Goal: Transaction & Acquisition: Purchase product/service

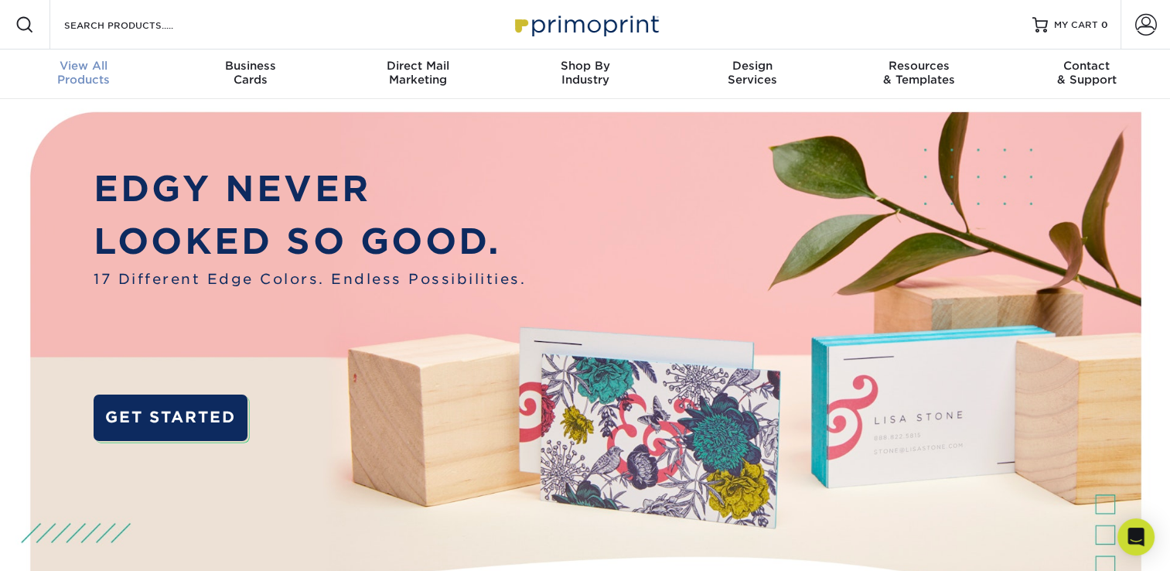
scroll to position [1, 0]
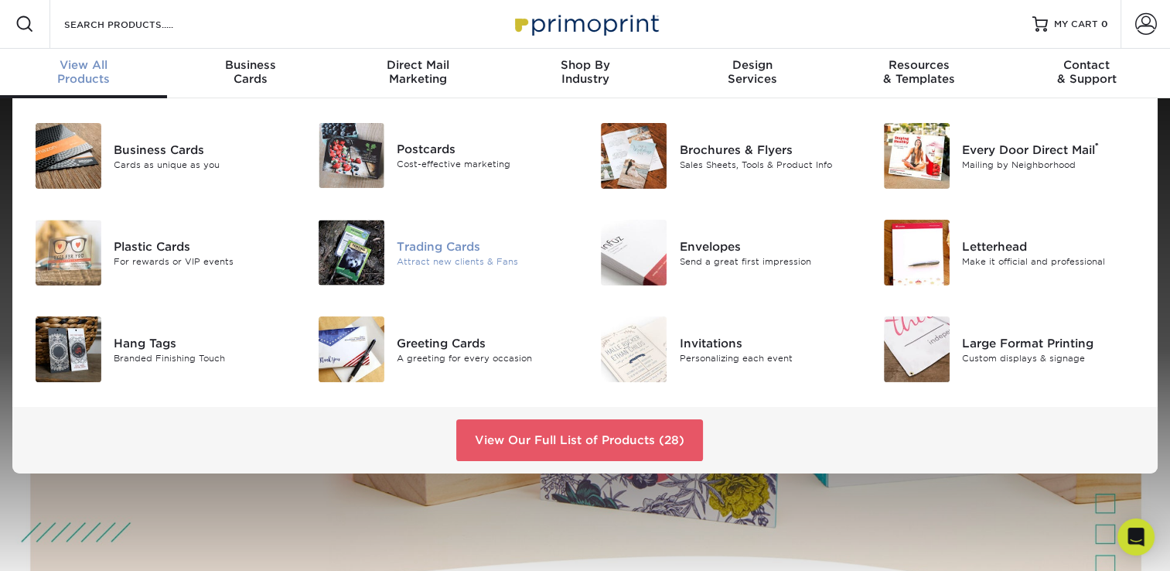
click at [473, 243] on div "Trading Cards" at bounding box center [485, 245] width 177 height 17
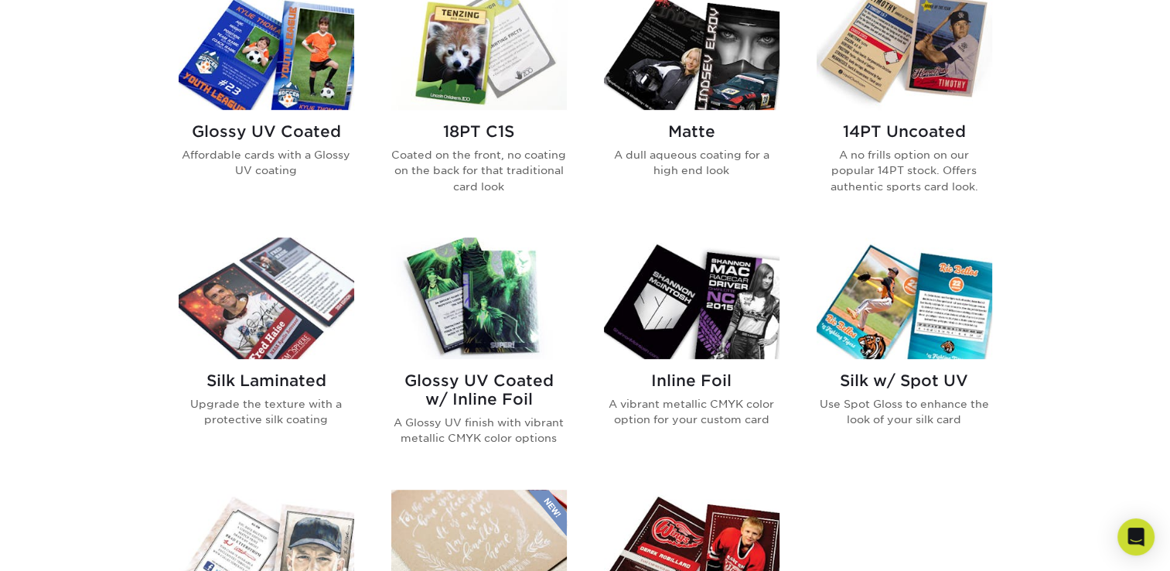
scroll to position [773, 0]
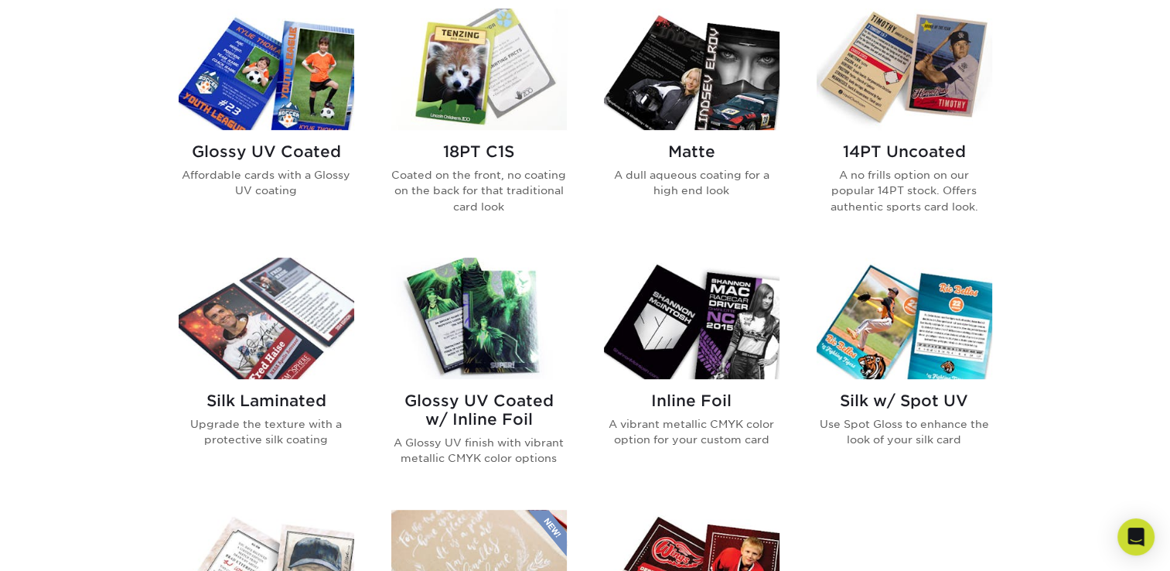
click at [466, 88] on img at bounding box center [479, 69] width 176 height 121
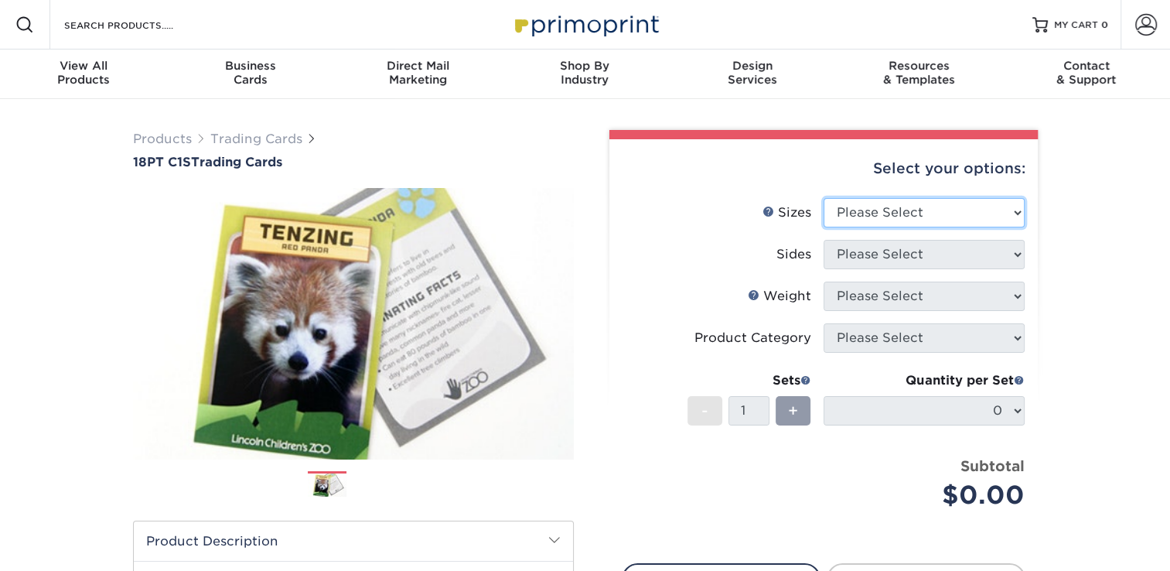
click at [902, 214] on select "Please Select 2.5" x 3.5"" at bounding box center [924, 212] width 201 height 29
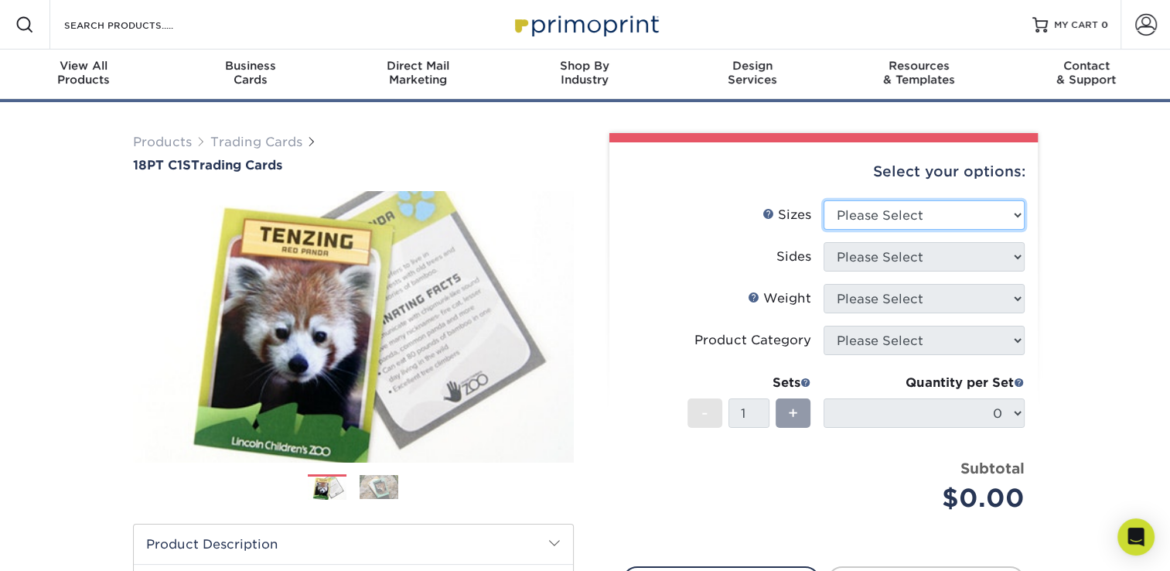
click at [824, 227] on select "Please Select 2.5" x 3.5"" at bounding box center [924, 214] width 201 height 29
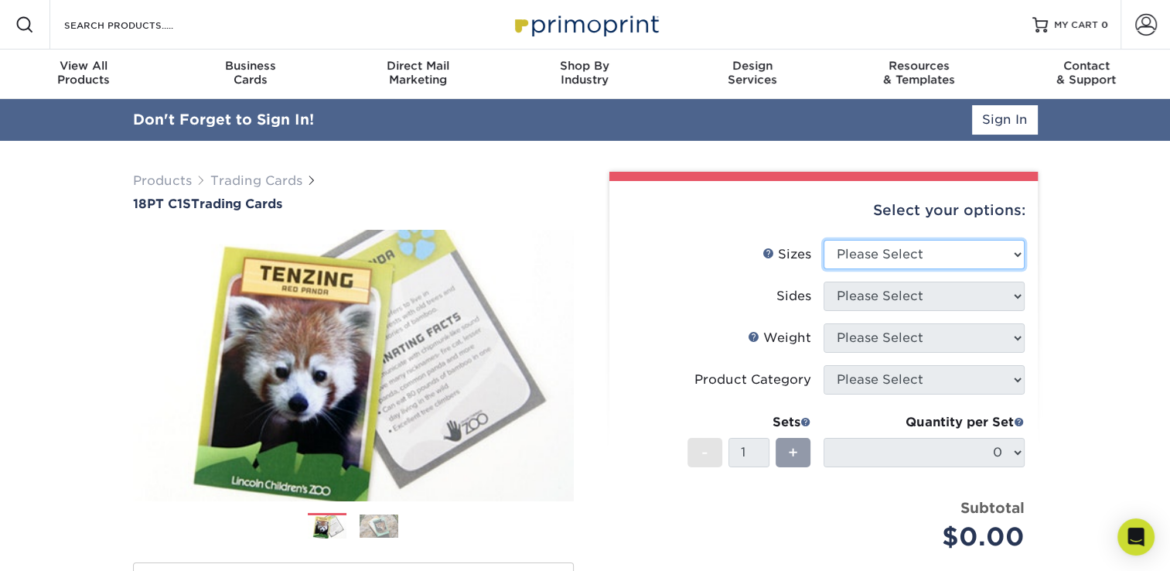
click at [919, 265] on select "Please Select 2.5" x 3.5"" at bounding box center [924, 254] width 201 height 29
select select "2.50x3.50"
click at [824, 240] on select "Please Select 2.5" x 3.5"" at bounding box center [924, 254] width 201 height 29
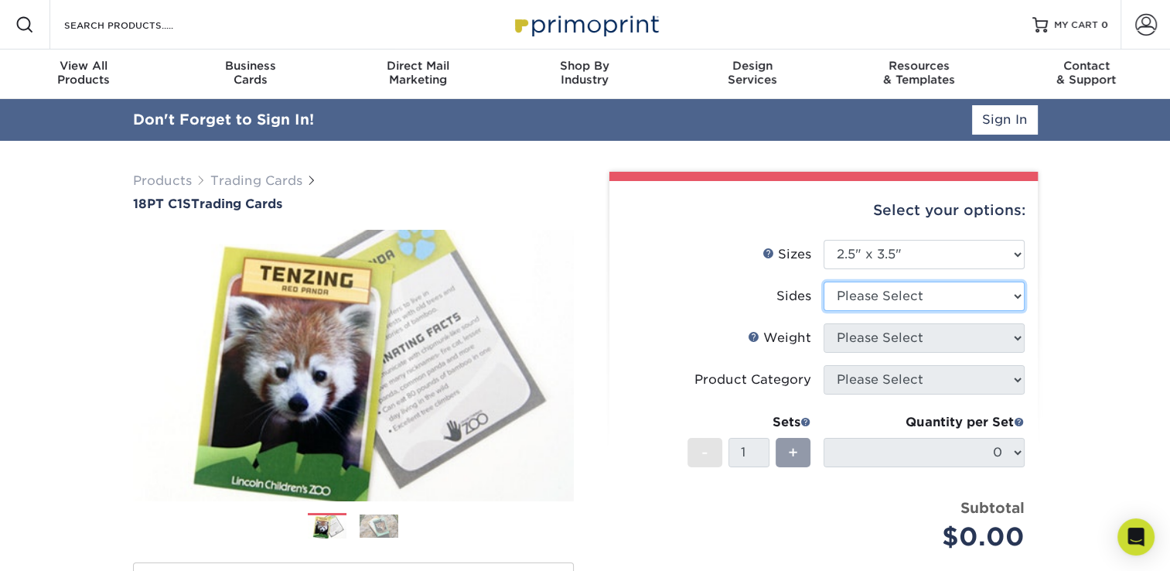
click at [961, 295] on select "Please Select Print Both Sides Print Front Only" at bounding box center [924, 296] width 201 height 29
select select "13abbda7-1d64-4f25-8bb2-c179b224825d"
click at [824, 282] on select "Please Select Print Both Sides Print Front Only" at bounding box center [924, 296] width 201 height 29
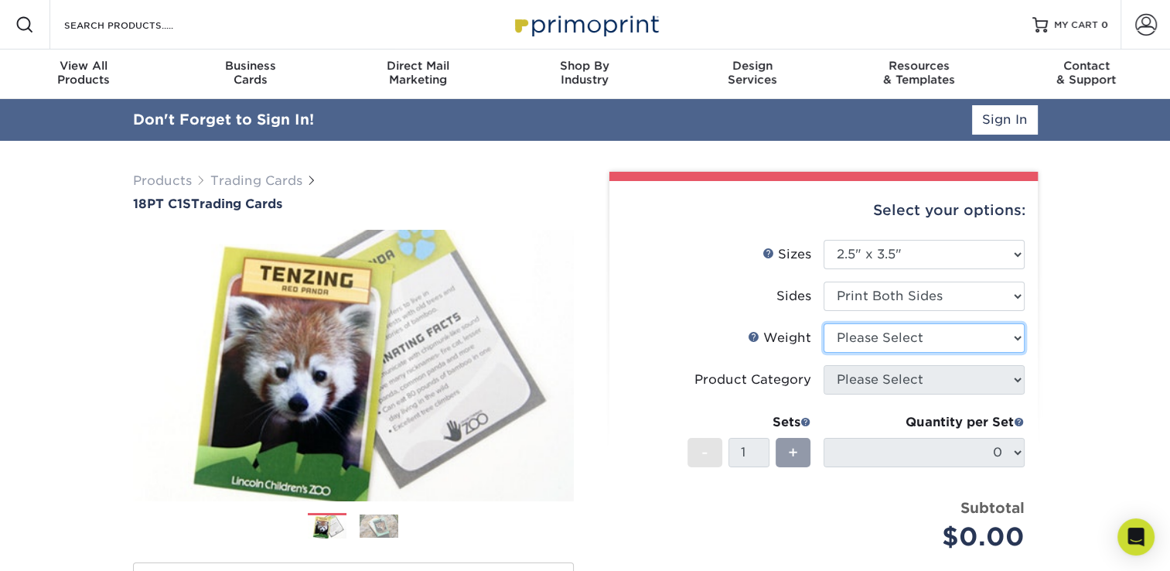
click at [925, 333] on select "Please Select 18PT C1S" at bounding box center [924, 337] width 201 height 29
select select "18PTC1S"
click at [824, 323] on select "Please Select 18PT C1S" at bounding box center [924, 337] width 201 height 29
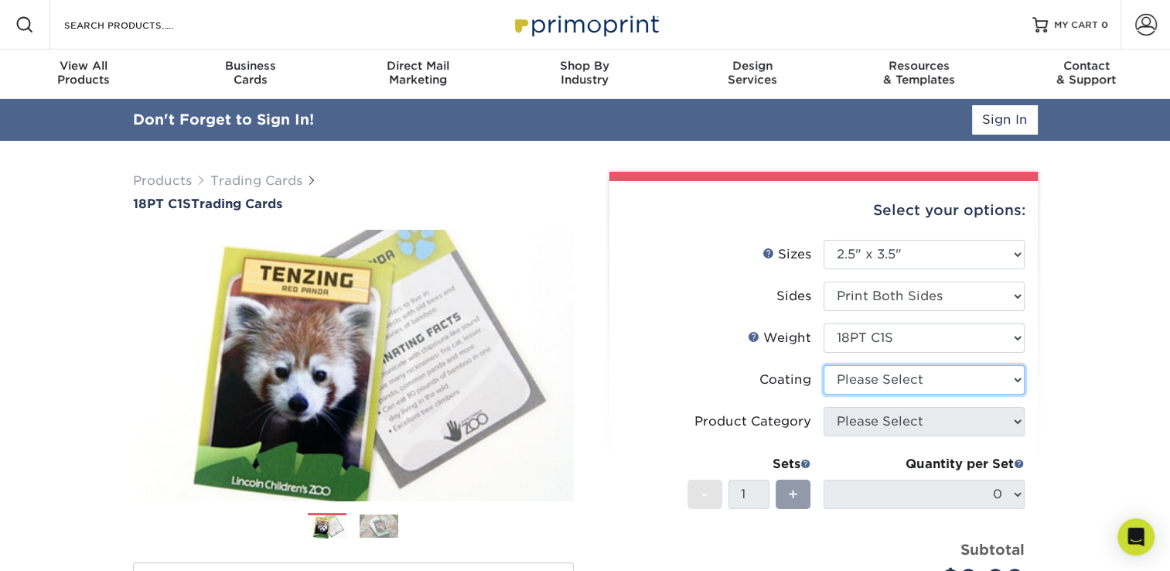
click at [934, 382] on select at bounding box center [924, 379] width 201 height 29
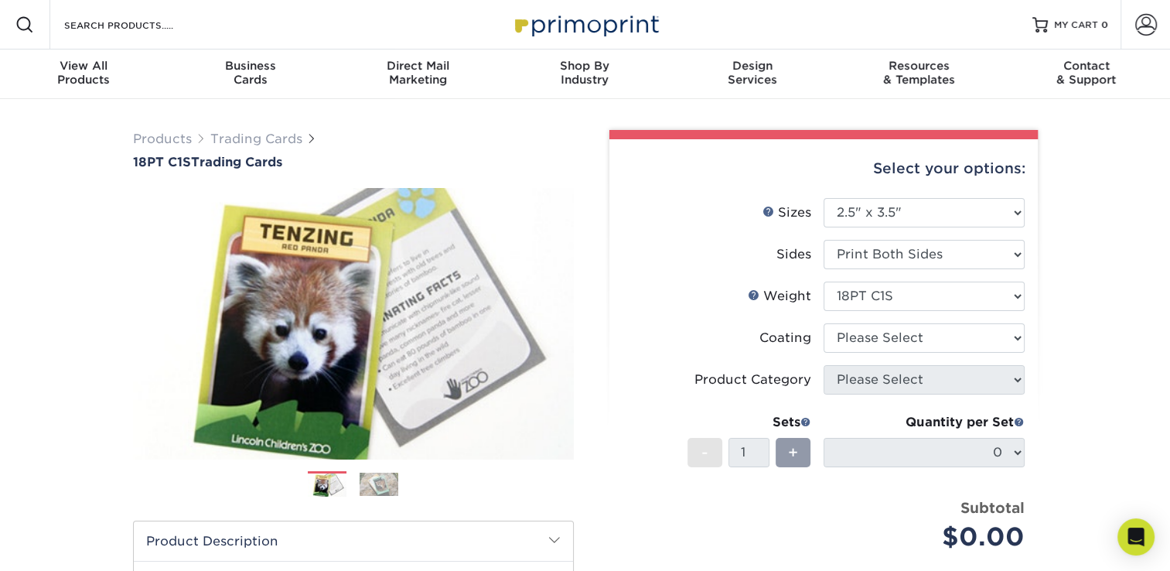
drag, startPoint x: 1053, startPoint y: 381, endPoint x: 1036, endPoint y: 381, distance: 16.3
click at [1053, 381] on div "Products Trading Cards 18PT C1S Trading Cards Previous Next show more" at bounding box center [585, 504] width 1170 height 810
click at [962, 351] on select at bounding box center [924, 337] width 201 height 29
select select "1e8116af-acfc-44b1-83dc-8181aa338834"
click at [824, 323] on select at bounding box center [924, 337] width 201 height 29
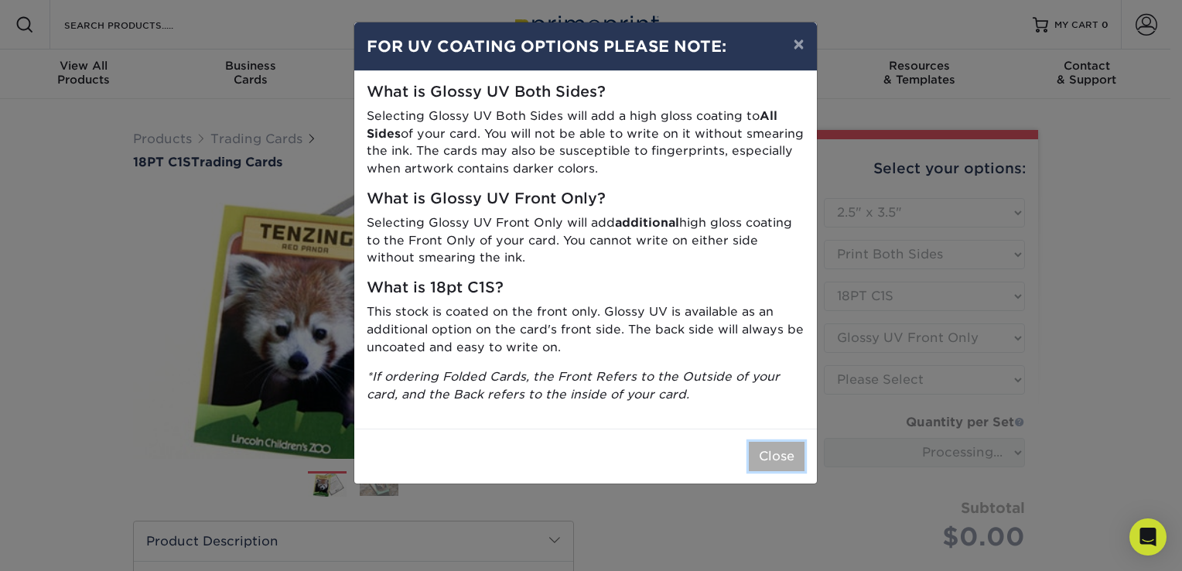
click at [790, 459] on button "Close" at bounding box center [777, 456] width 56 height 29
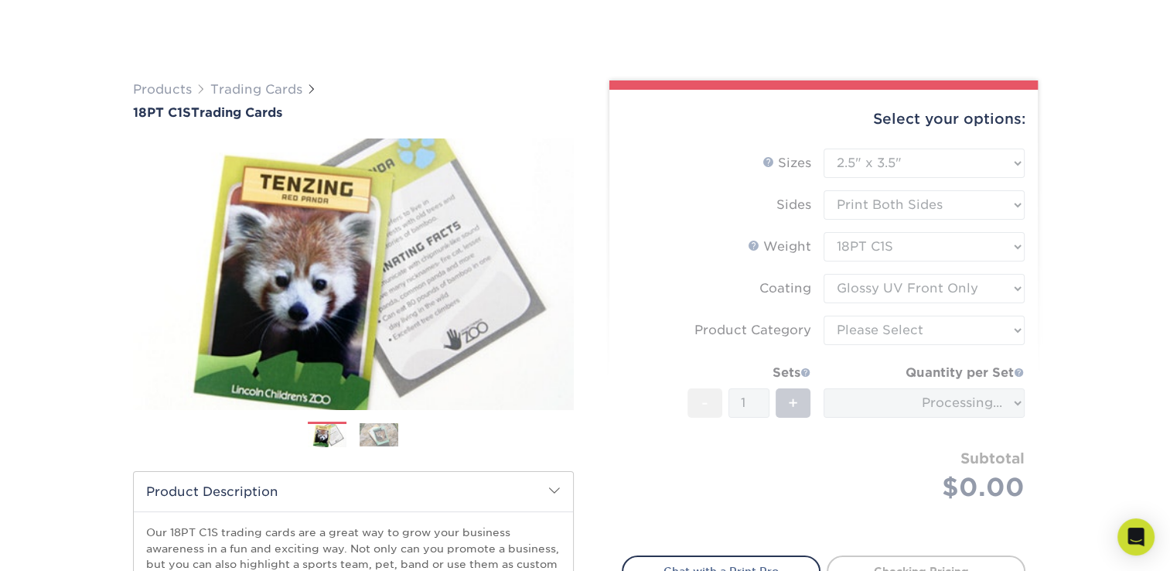
scroll to position [155, 0]
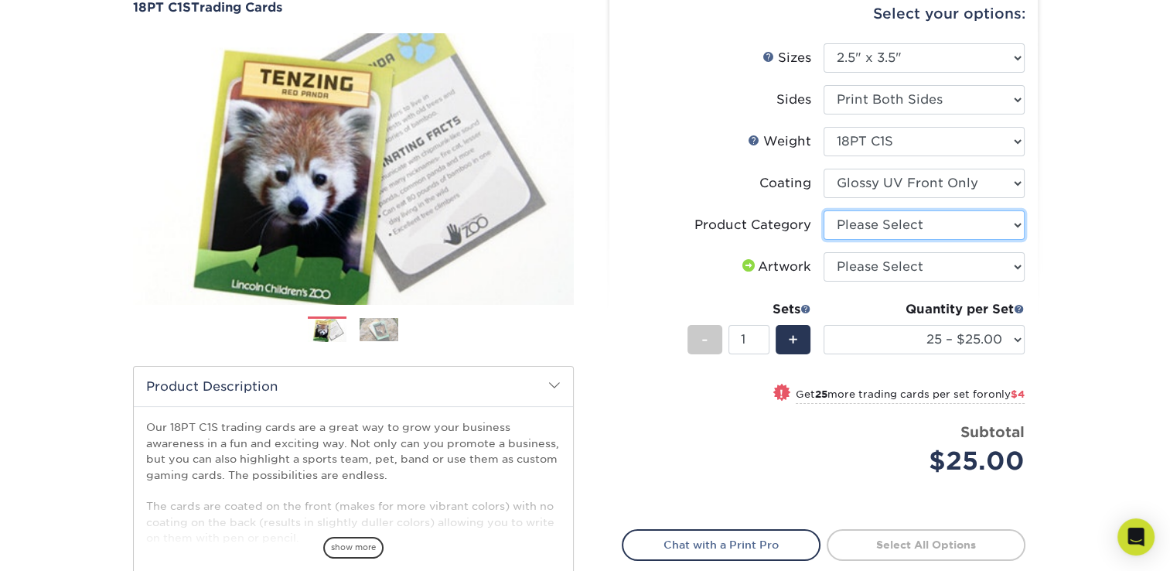
click at [905, 222] on select "Please Select Trading Cards" at bounding box center [924, 224] width 201 height 29
select select "c2f9bce9-36c2-409d-b101-c29d9d031e18"
click at [824, 210] on select "Please Select Trading Cards" at bounding box center [924, 224] width 201 height 29
click at [937, 258] on select "Please Select I will upload files I need a design - $100" at bounding box center [924, 266] width 201 height 29
select select "upload"
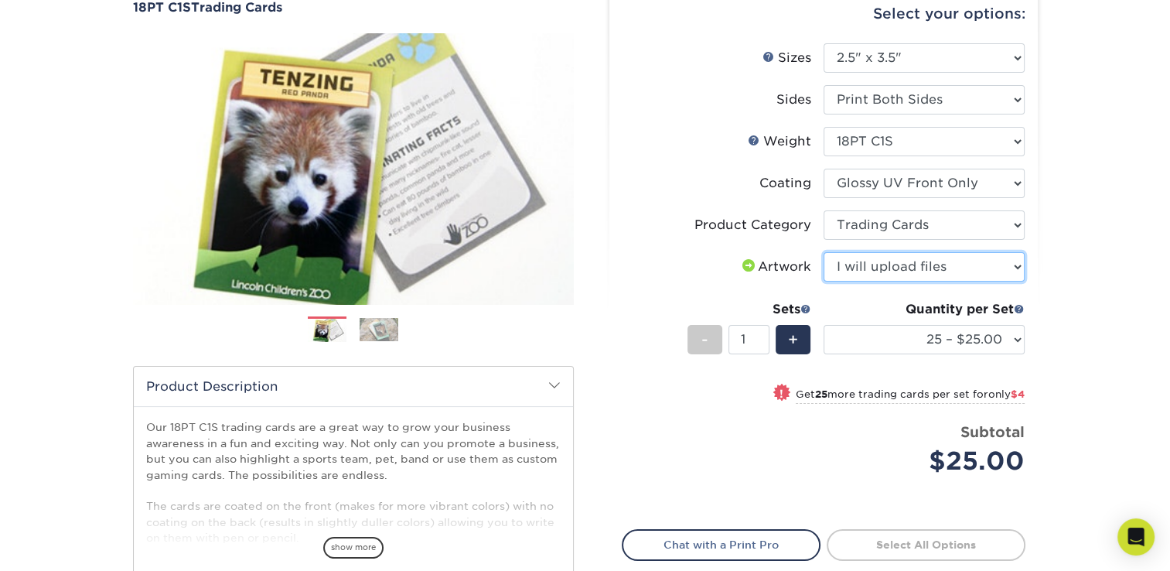
click at [824, 252] on select "Please Select I will upload files I need a design - $100" at bounding box center [924, 266] width 201 height 29
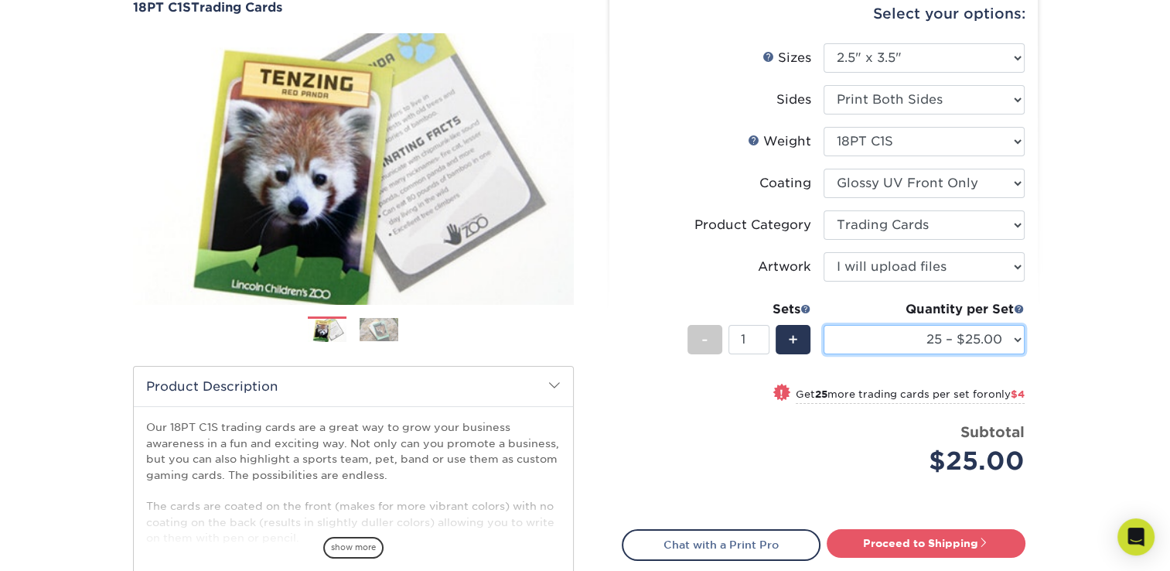
click at [1002, 336] on select "25 – $25.00 50 – $29.00 75 – $37.00 100 – $41.00 250 – $48.00 500 – $58.00 1000…" at bounding box center [924, 339] width 201 height 29
select select "100 – $41.00"
click at [824, 325] on select "25 – $25.00 50 – $29.00 75 – $37.00 100 – $41.00 250 – $48.00 500 – $58.00 1000…" at bounding box center [924, 339] width 201 height 29
click at [1135, 354] on div "Products Trading Cards 18PT C1S Trading Cards Previous Next show more" at bounding box center [585, 349] width 1170 height 810
click at [749, 342] on input "1" at bounding box center [749, 339] width 41 height 29
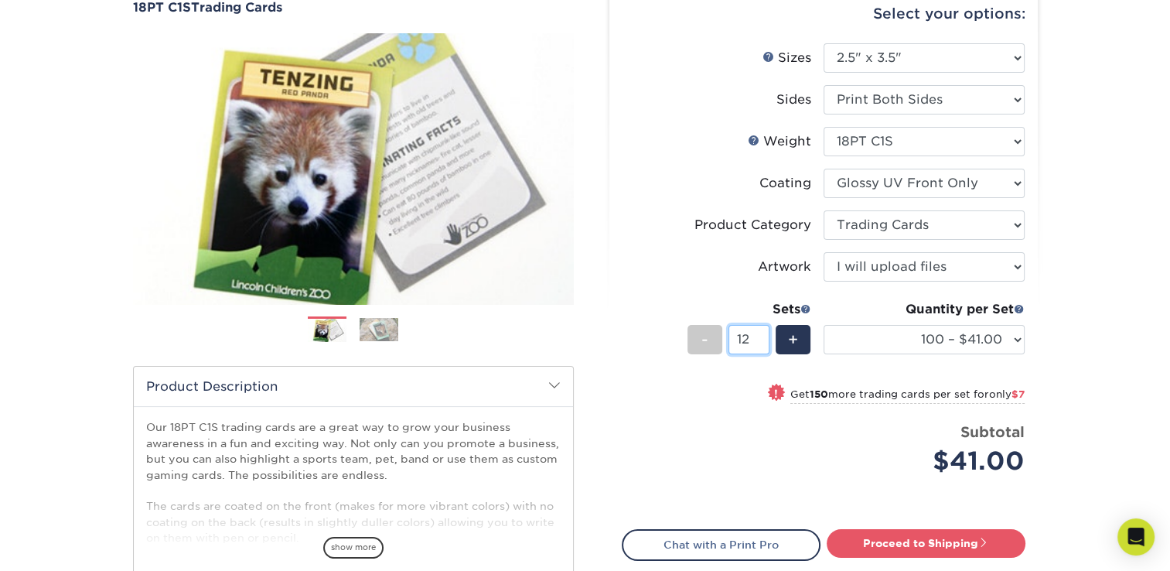
type input "12"
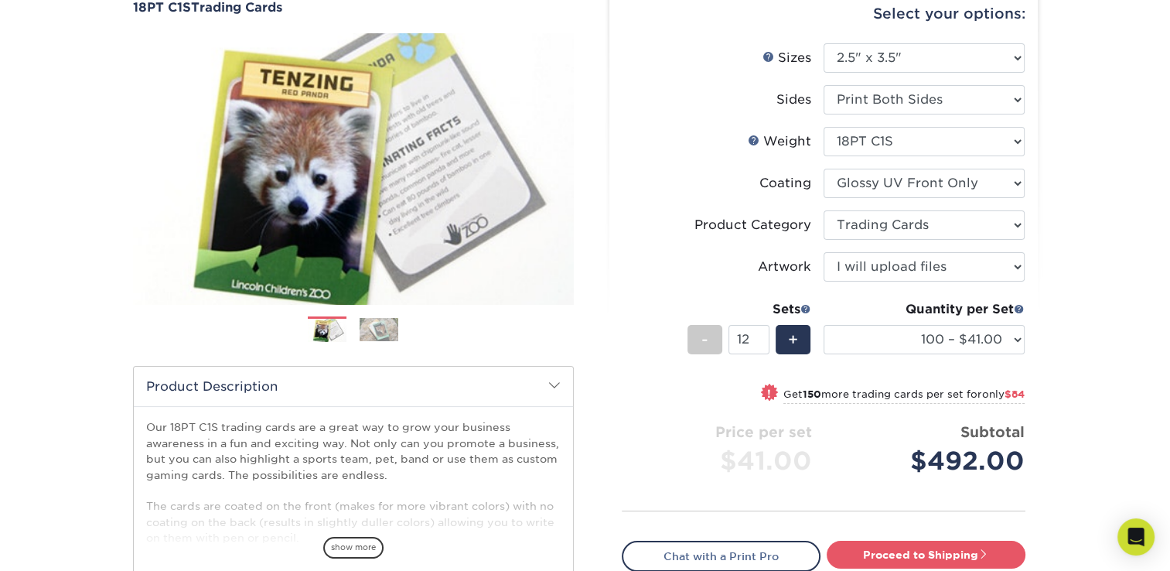
click at [1107, 375] on div "Products Trading Cards 18PT C1S Trading Cards Previous Next show more" at bounding box center [585, 349] width 1170 height 810
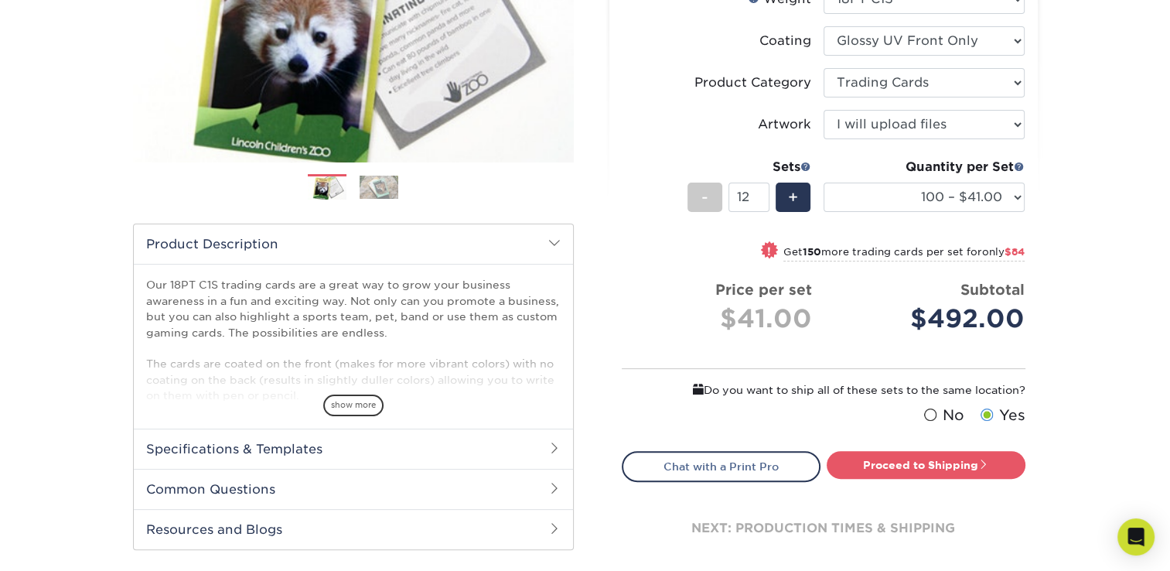
scroll to position [232, 0]
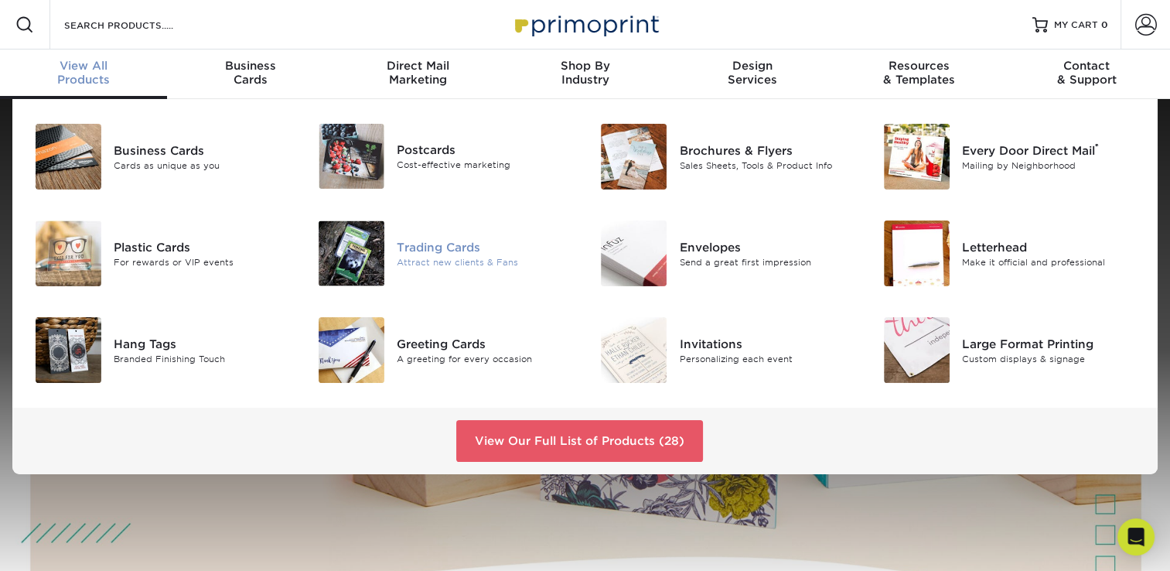
click at [409, 244] on div "Trading Cards" at bounding box center [485, 246] width 177 height 17
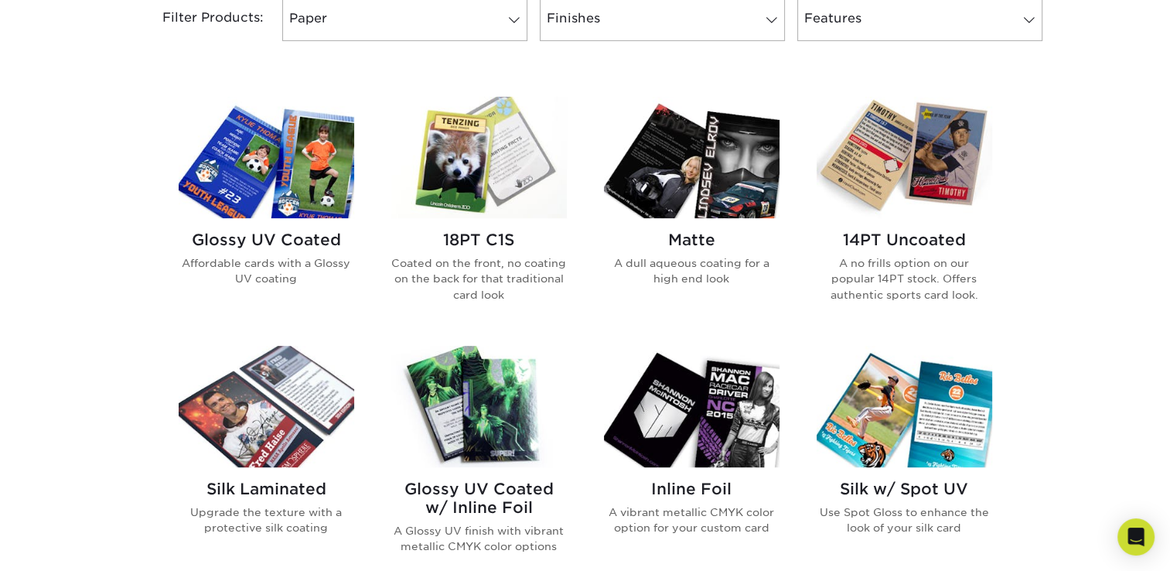
scroll to position [696, 0]
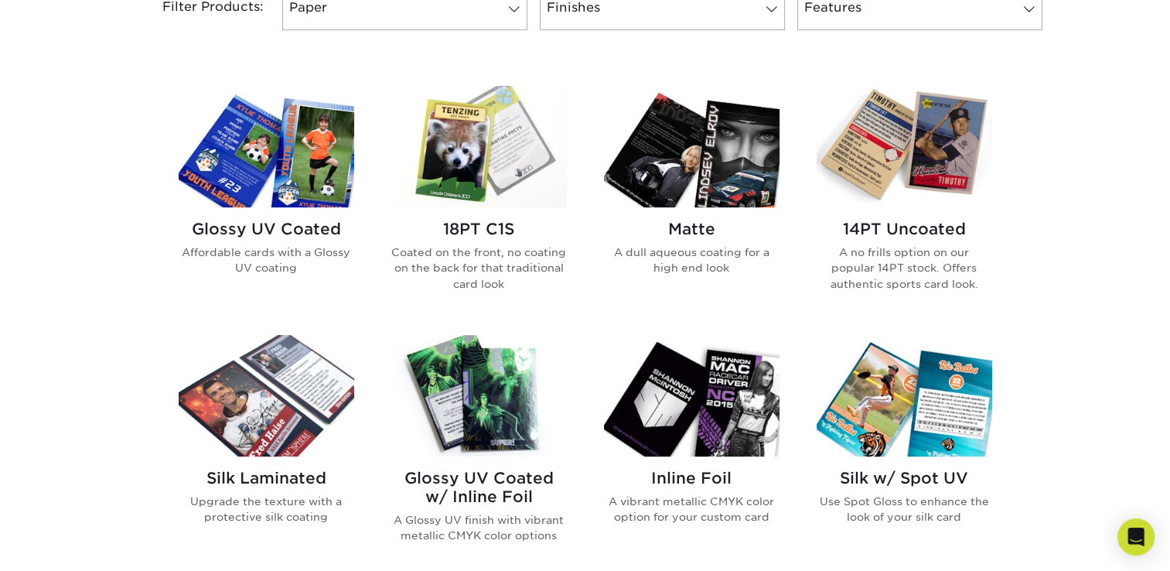
click at [923, 231] on h2 "14PT Uncoated" at bounding box center [905, 229] width 176 height 19
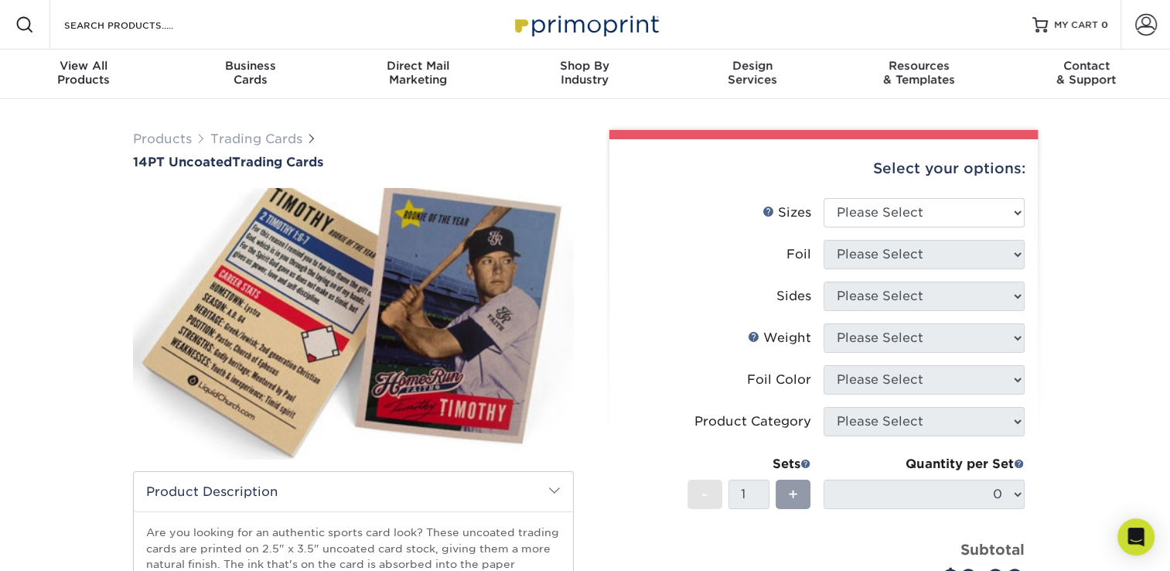
click at [1059, 200] on div "Products Trading Cards 14PT Uncoated Trading Cards show more Templates" at bounding box center [585, 487] width 1170 height 777
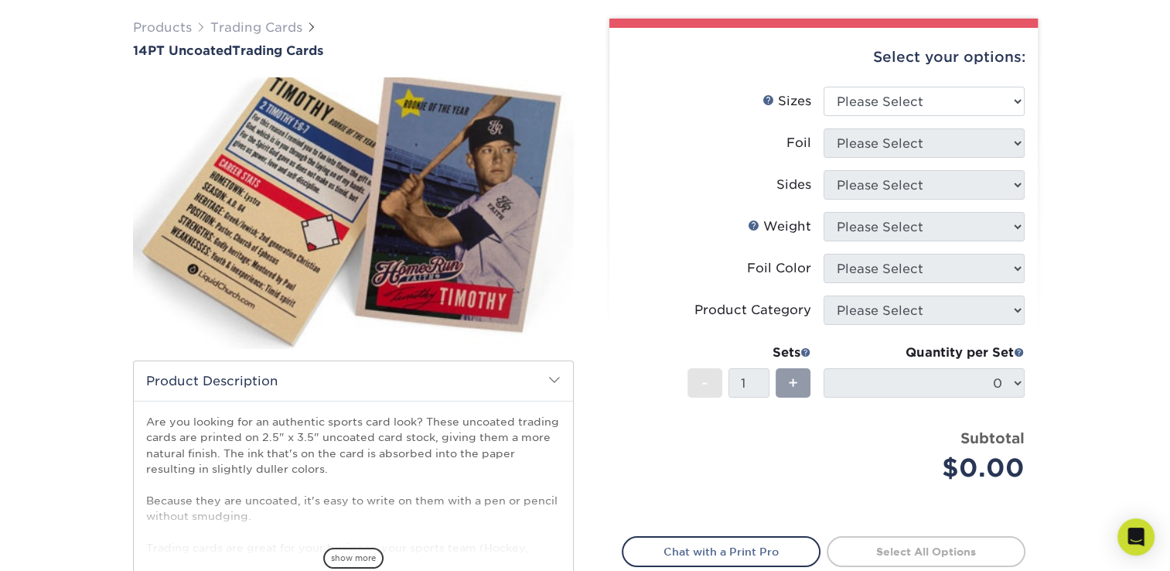
scroll to position [112, 0]
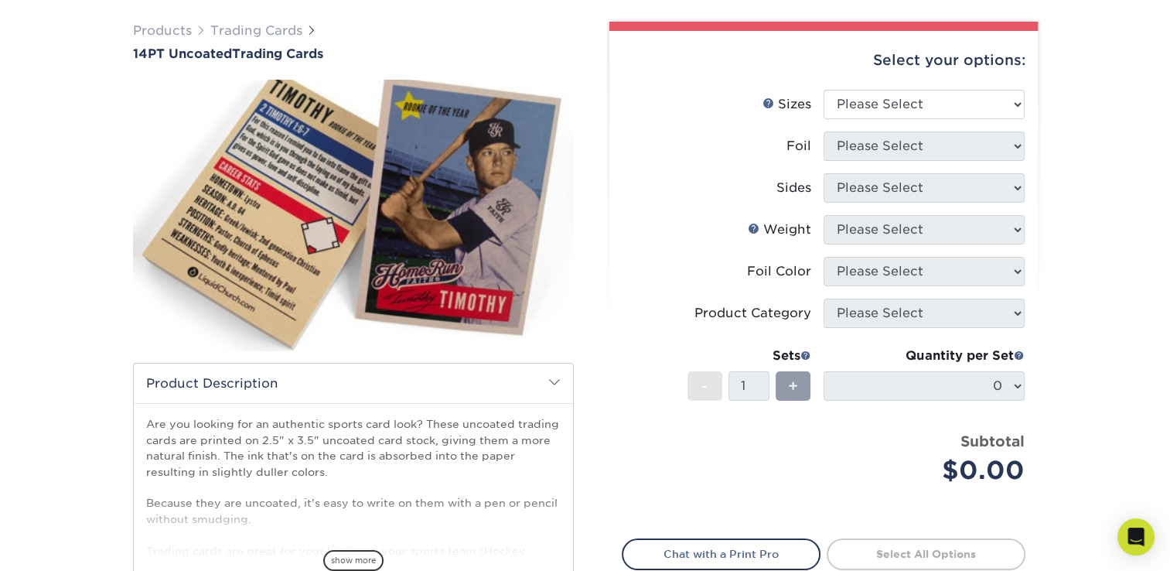
scroll to position [97, 0]
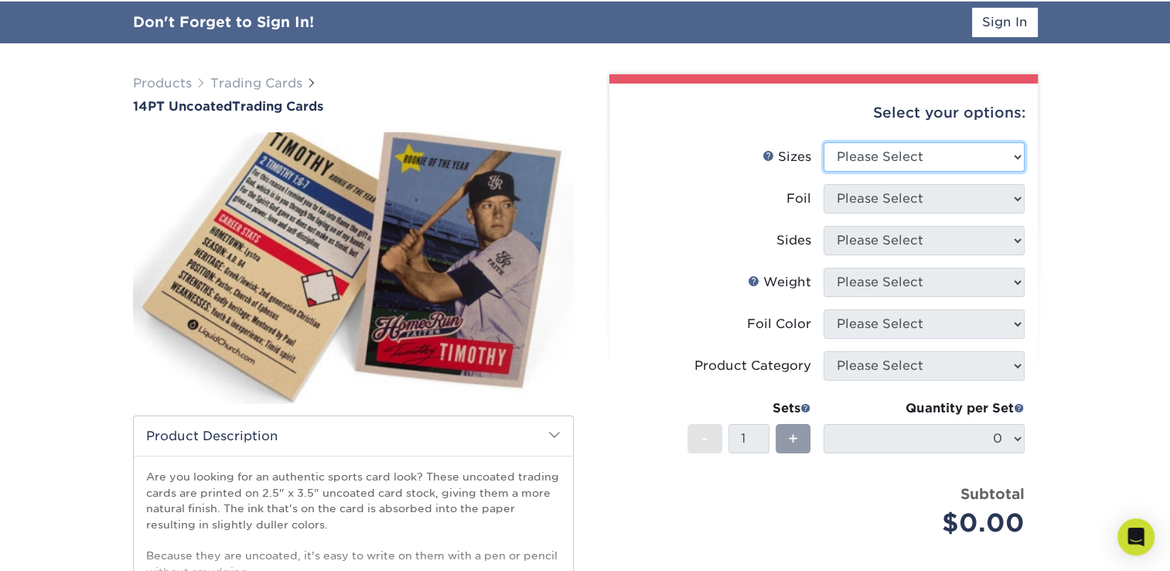
click at [894, 165] on select "Please Select 2.5" x 3.5"" at bounding box center [924, 156] width 201 height 29
click at [886, 156] on select "Please Select 2.5" x 3.5"" at bounding box center [924, 156] width 201 height 29
select select "2.50x3.50"
click at [824, 142] on select "Please Select 2.5" x 3.5"" at bounding box center [924, 156] width 201 height 29
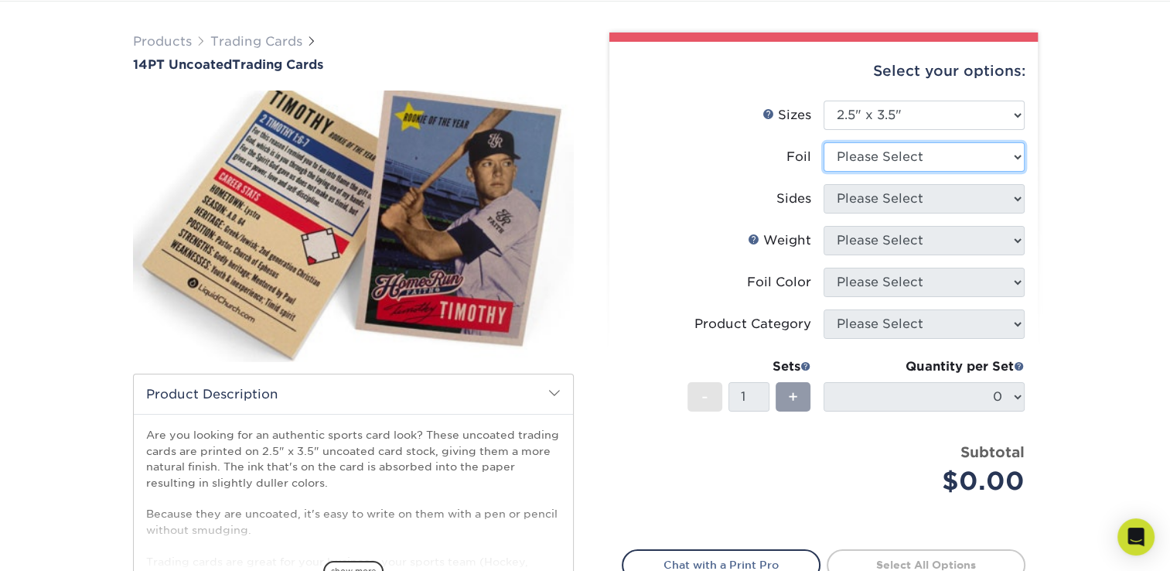
click at [982, 165] on select "Please Select Yes No" at bounding box center [924, 156] width 201 height 29
select select "0"
click at [824, 142] on select "Please Select Yes No" at bounding box center [924, 156] width 201 height 29
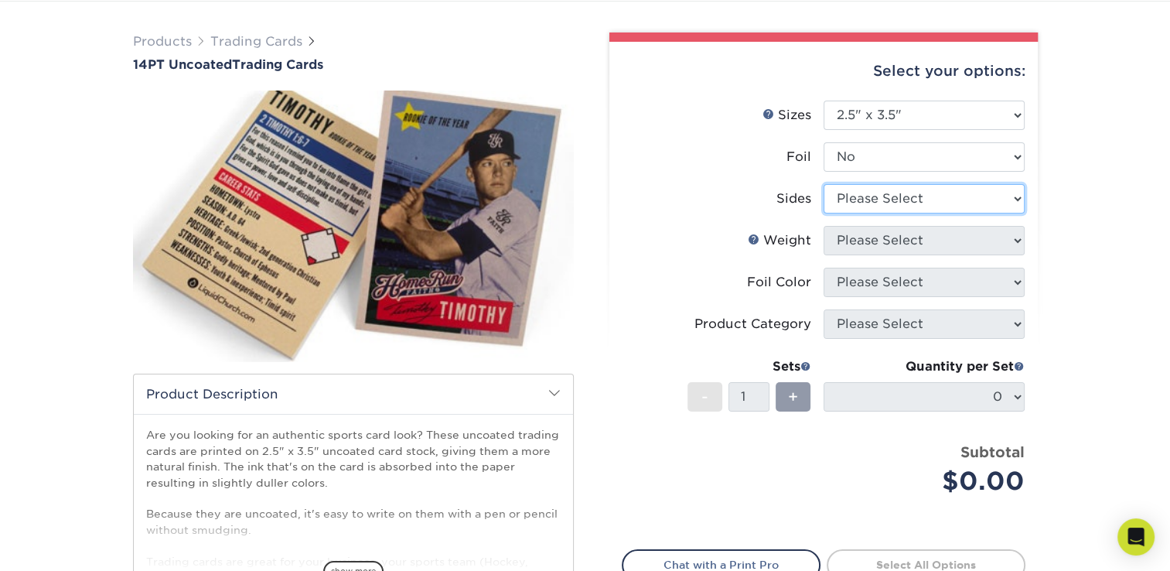
click at [988, 186] on select "Please Select Print Both Sides Print Front Only" at bounding box center [924, 198] width 201 height 29
select select "13abbda7-1d64-4f25-8bb2-c179b224825d"
click at [824, 184] on select "Please Select Print Both Sides Print Front Only" at bounding box center [924, 198] width 201 height 29
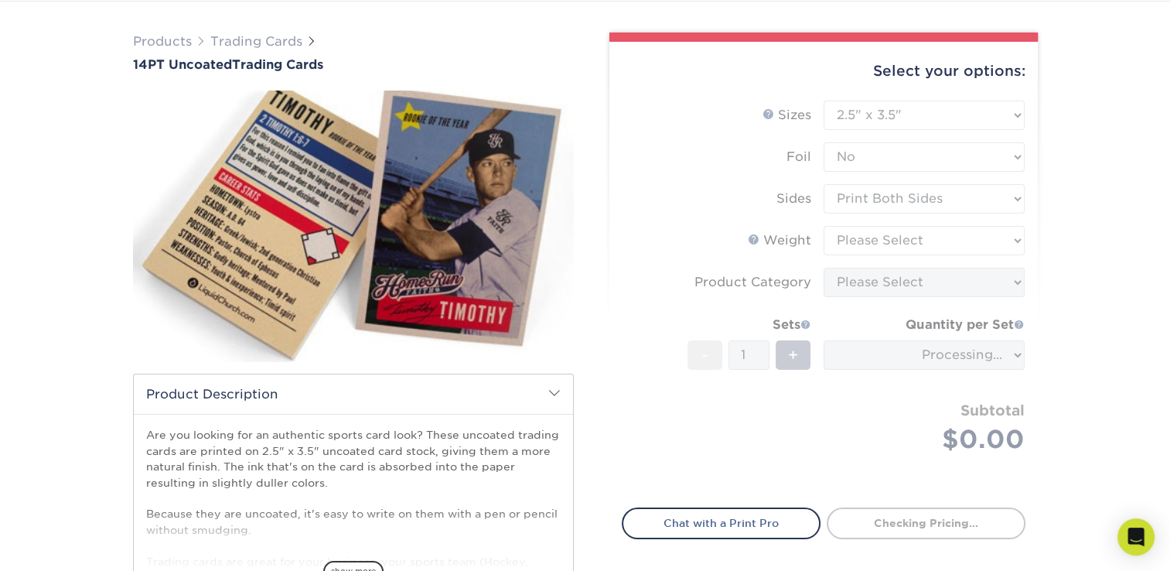
click at [964, 248] on form "Sizes Help Sizes Please Select 2.5" x 3.5" Foil Please Select Yes No -" at bounding box center [824, 295] width 404 height 389
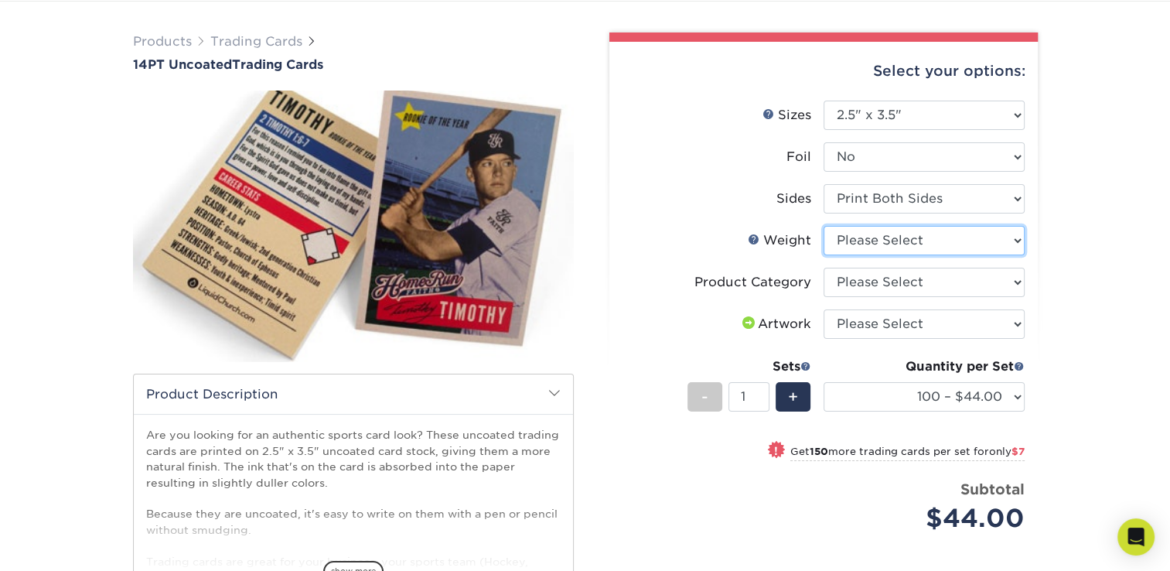
click at [1012, 235] on select "Please Select 14PT Uncoated" at bounding box center [924, 240] width 201 height 29
select select "14PT Uncoated"
click at [824, 226] on select "Please Select 14PT Uncoated" at bounding box center [924, 240] width 201 height 29
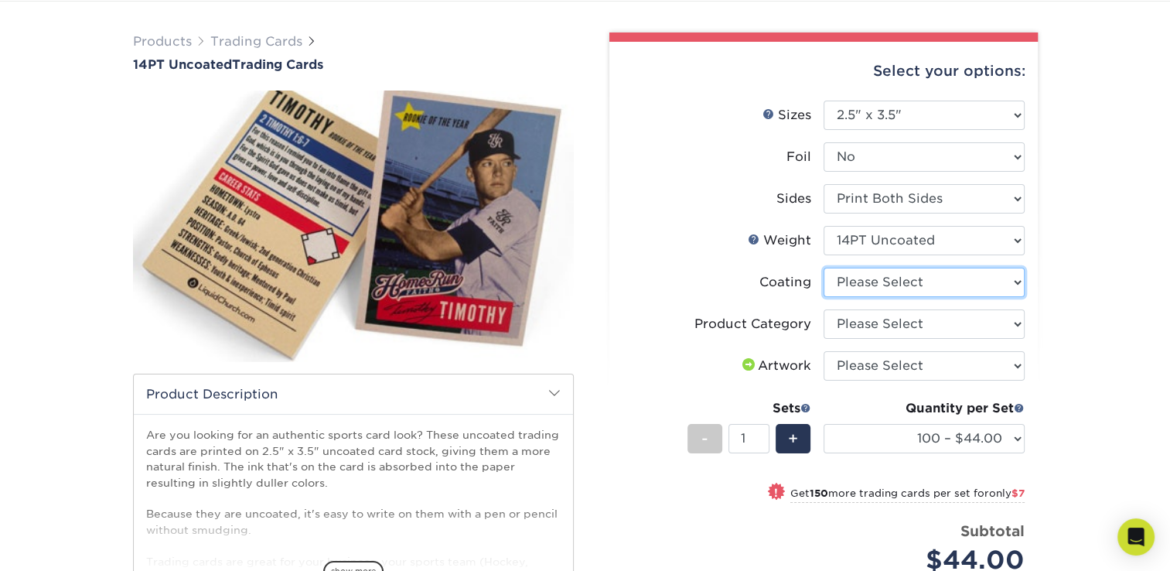
click at [1008, 283] on select at bounding box center [924, 282] width 201 height 29
select select "3e7618de-abca-4bda-9f97-8b9129e913d8"
click at [824, 268] on select at bounding box center [924, 282] width 201 height 29
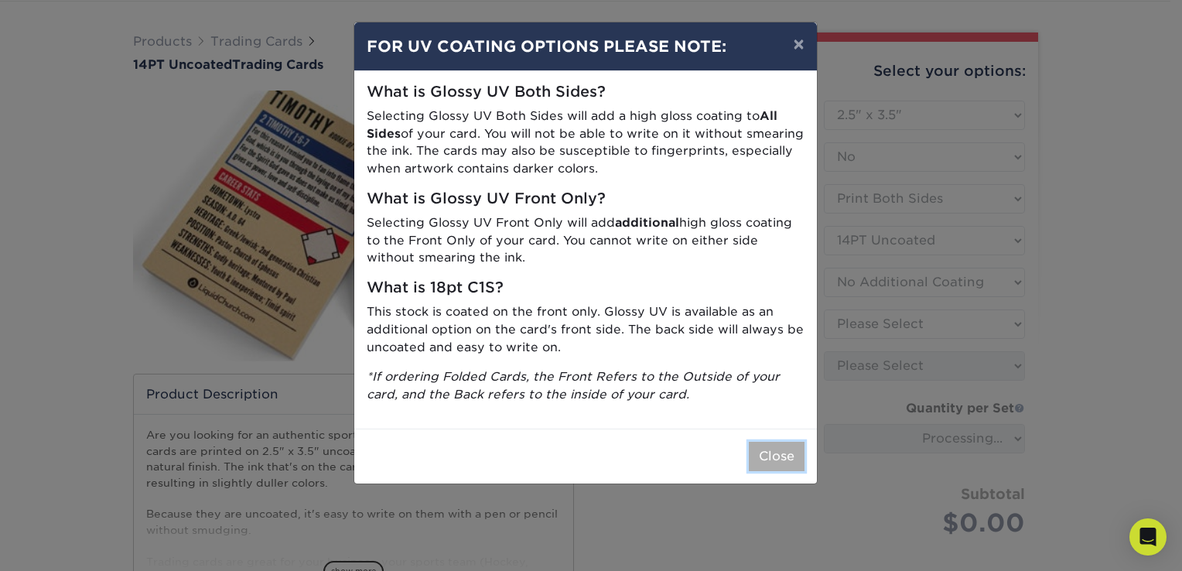
click at [795, 453] on button "Close" at bounding box center [777, 456] width 56 height 29
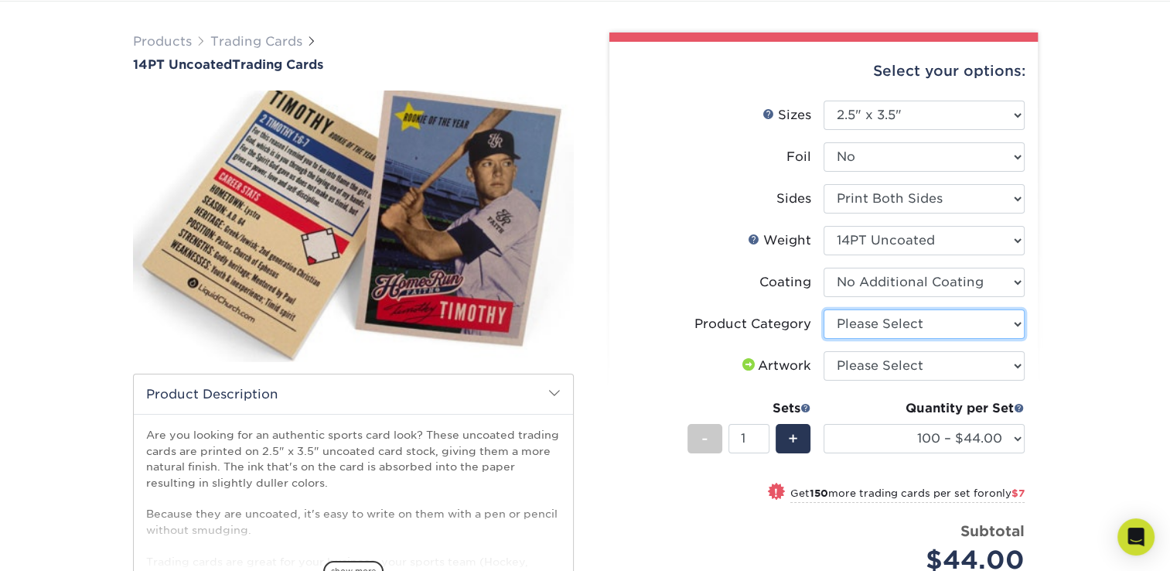
click at [1012, 323] on select "Please Select Trading Cards" at bounding box center [924, 323] width 201 height 29
select select "c2f9bce9-36c2-409d-b101-c29d9d031e18"
click at [824, 309] on select "Please Select Trading Cards" at bounding box center [924, 323] width 201 height 29
click at [1019, 364] on select "Please Select I will upload files I need a design - $100" at bounding box center [924, 365] width 201 height 29
select select "upload"
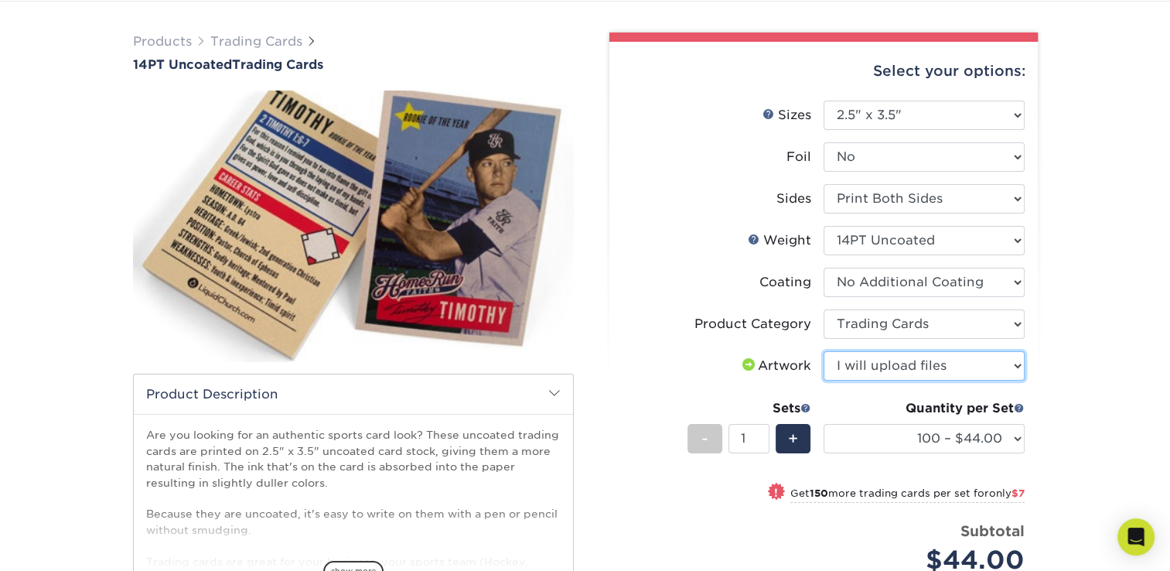
click at [824, 351] on select "Please Select I will upload files I need a design - $100" at bounding box center [924, 365] width 201 height 29
click at [1091, 381] on div "Products Trading Cards 14PT Uncoated Trading Cards show more Templates" at bounding box center [585, 405] width 1170 height 807
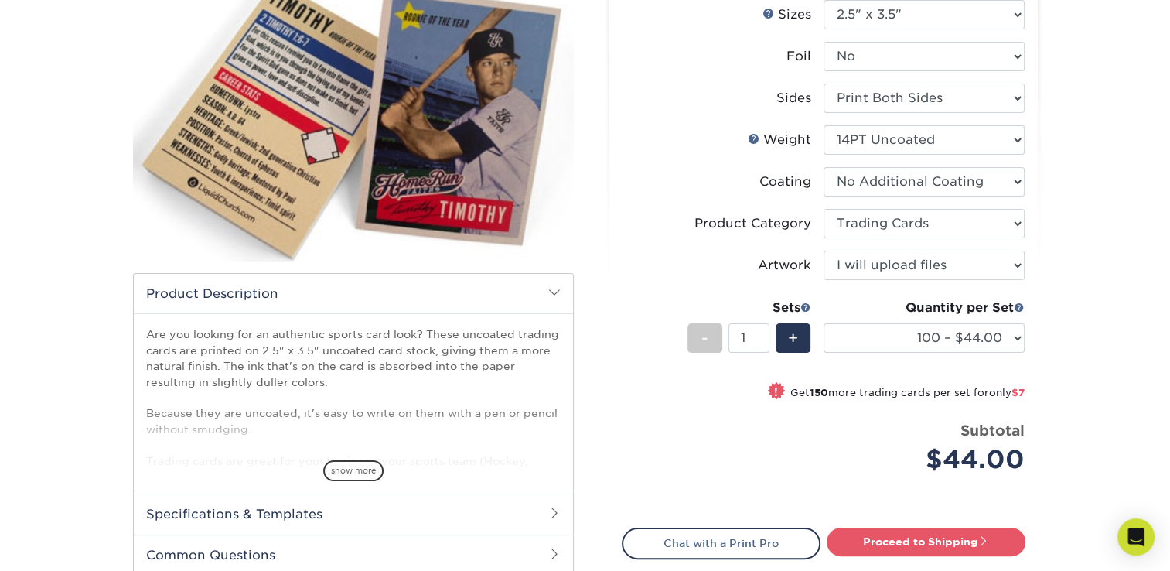
scroll to position [252, 0]
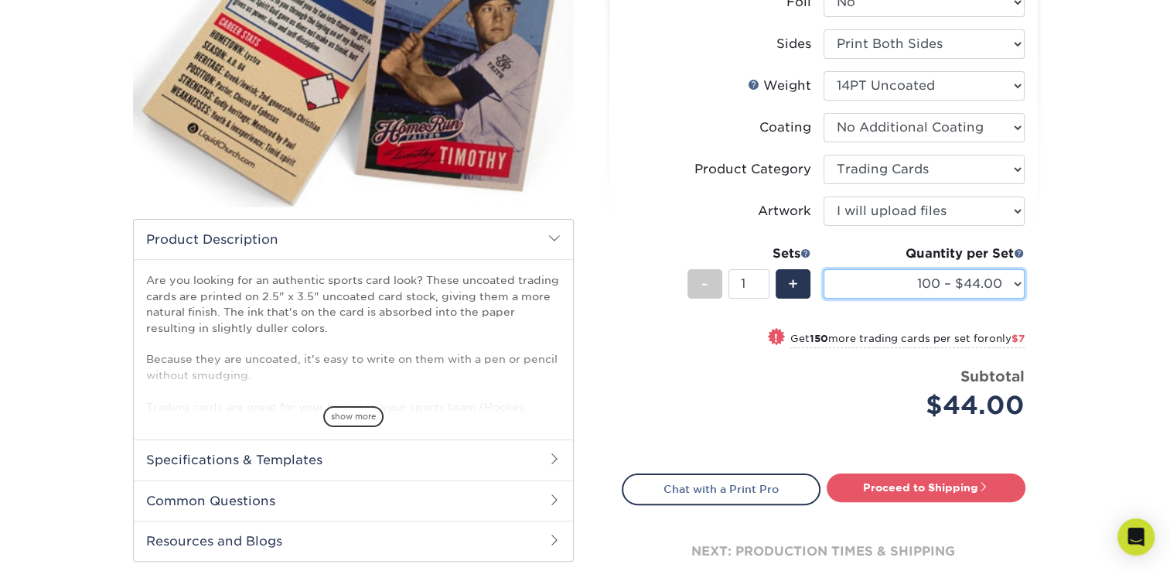
click at [977, 289] on select "100 – $44.00 250 – $51.00 500 – $54.00 1000 – $78.00 2500 – $148.00 5000 – $198…" at bounding box center [924, 283] width 201 height 29
click at [1074, 292] on div "Products Trading Cards 14PT Uncoated Trading Cards show more Templates" at bounding box center [585, 250] width 1170 height 807
click at [1078, 309] on div "Products Trading Cards 14PT Uncoated Trading Cards show more Templates" at bounding box center [585, 250] width 1170 height 807
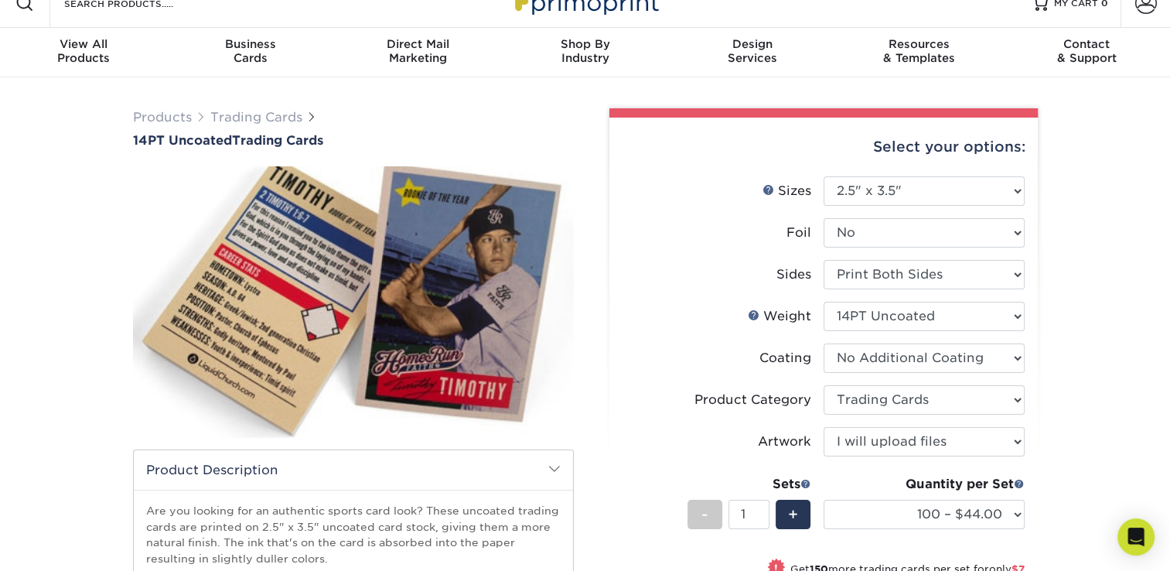
scroll to position [0, 0]
